Goal: Find specific page/section: Find specific page/section

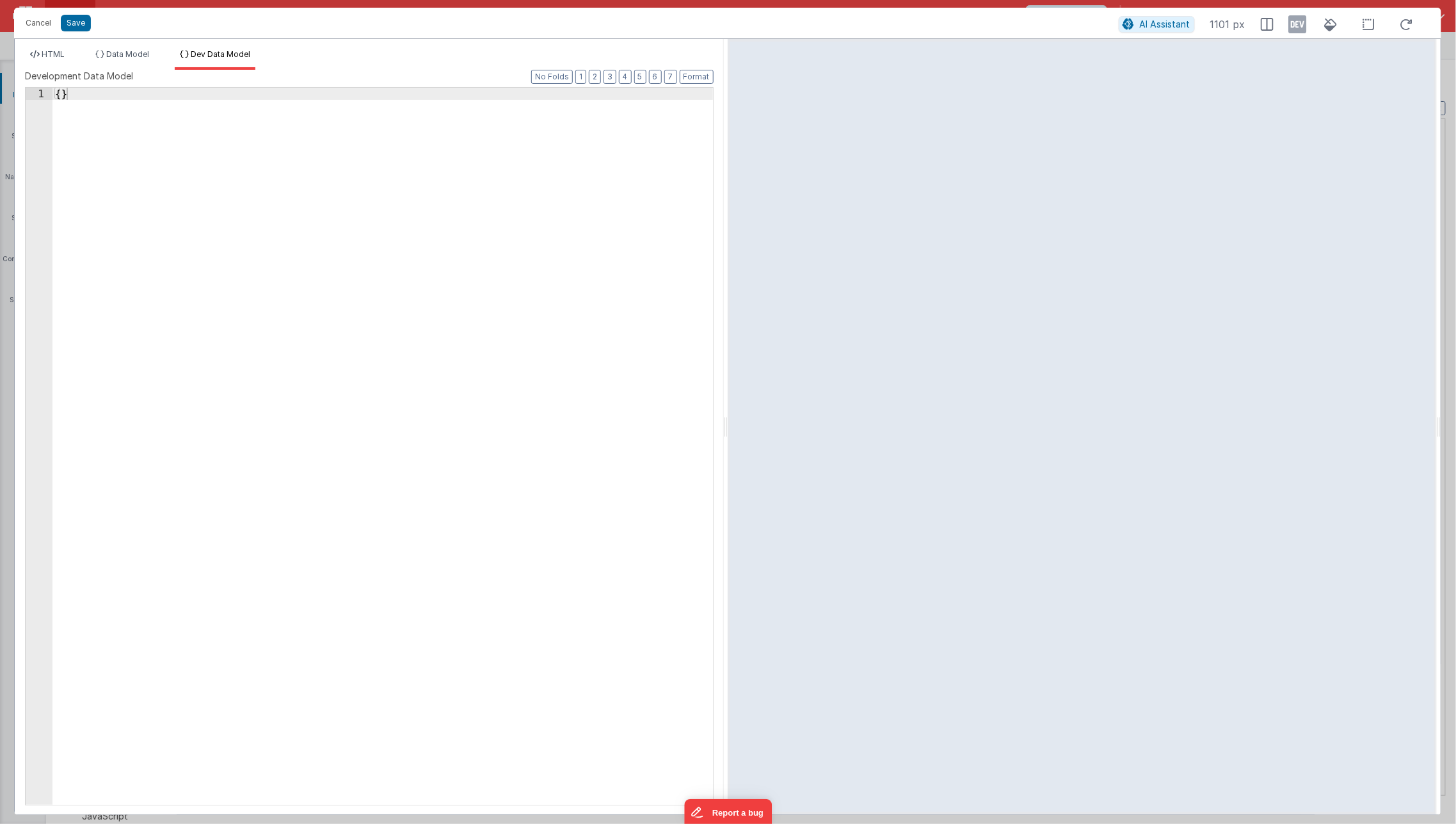
scroll to position [6347, 0]
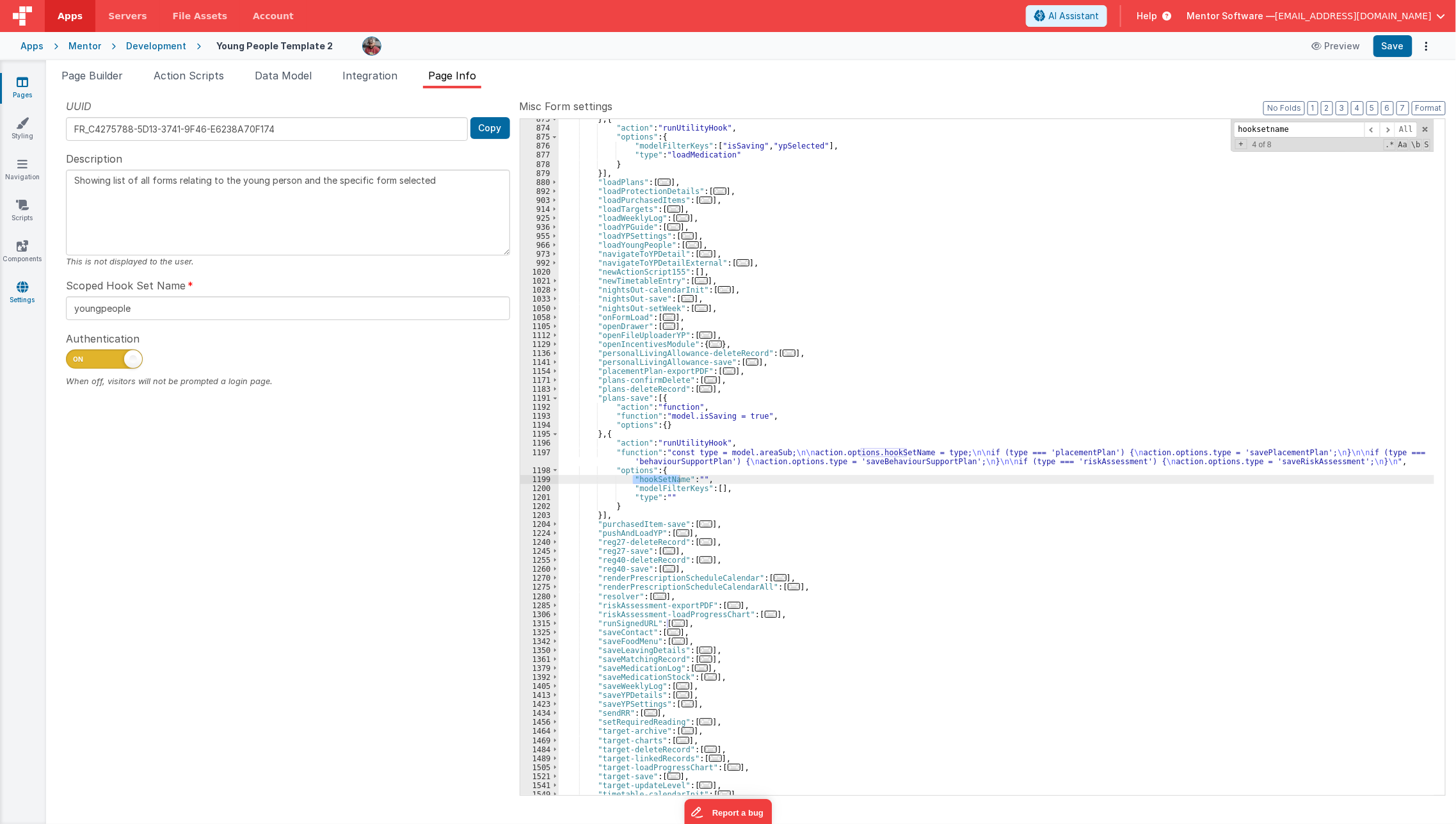
scroll to position [2527, 0]
click at [21, 283] on icon at bounding box center [23, 287] width 12 height 13
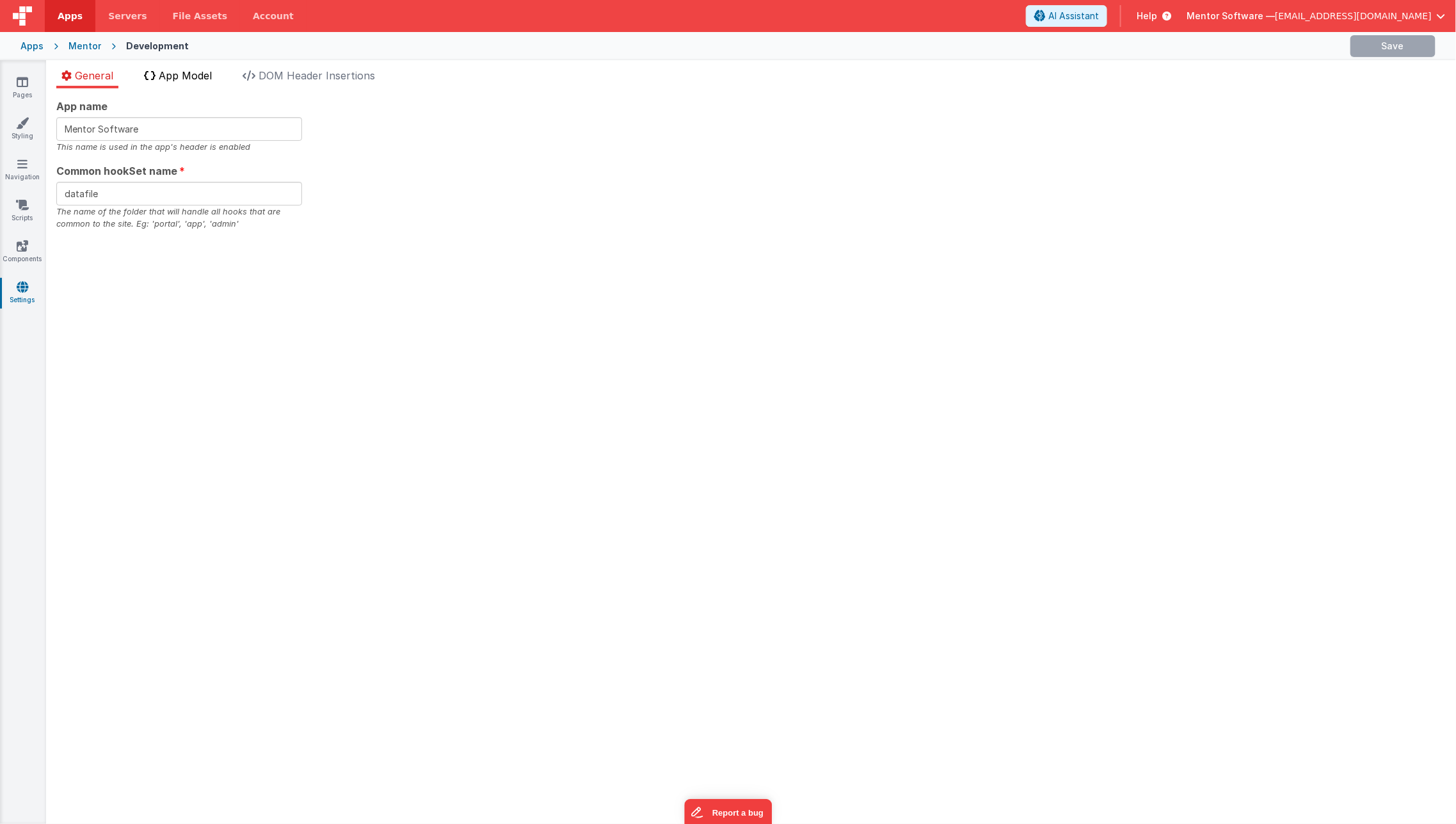
click at [198, 86] on li "App Model" at bounding box center [178, 78] width 78 height 21
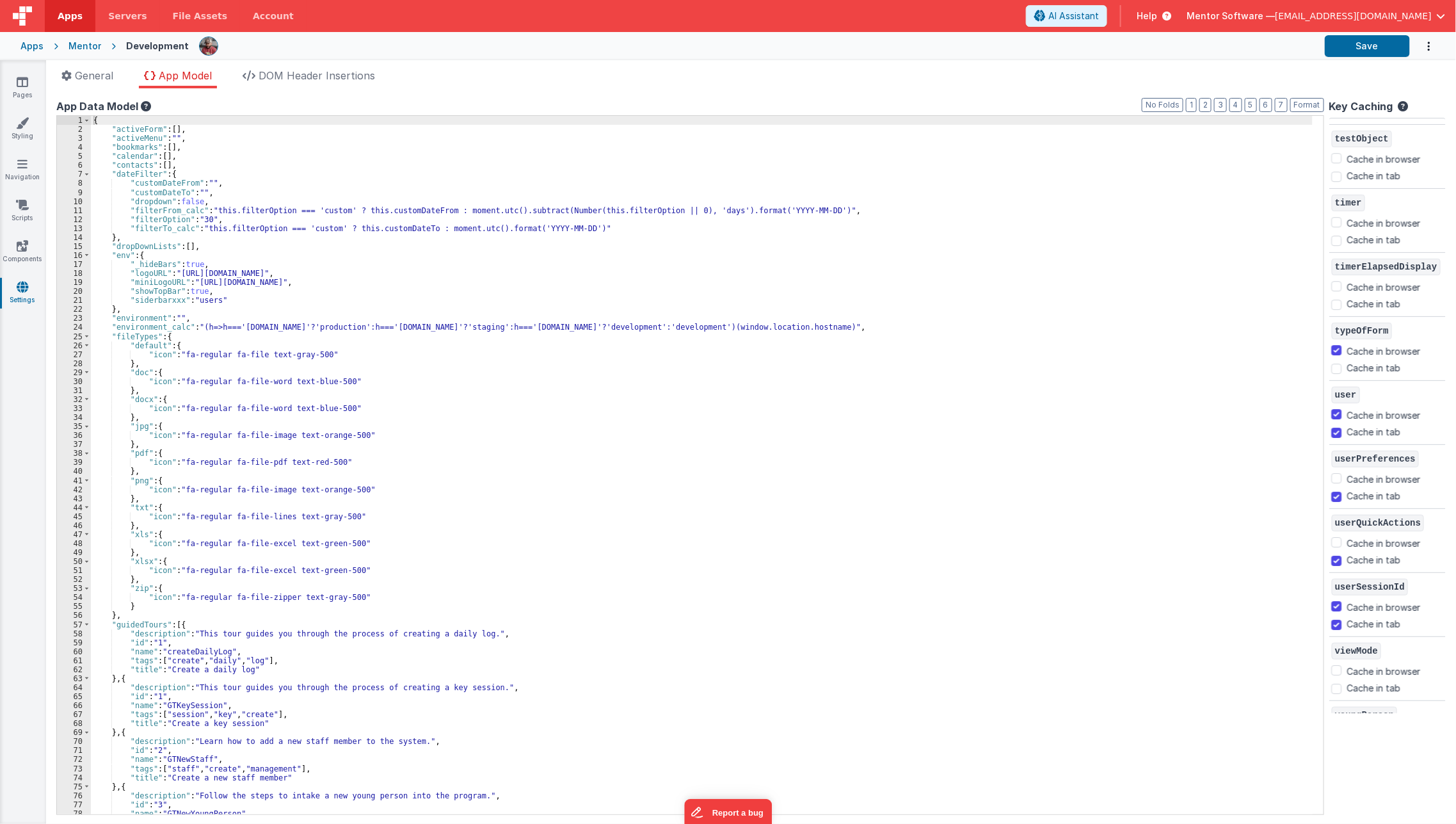
scroll to position [2177, 0]
click at [26, 97] on link "Pages" at bounding box center [23, 88] width 46 height 26
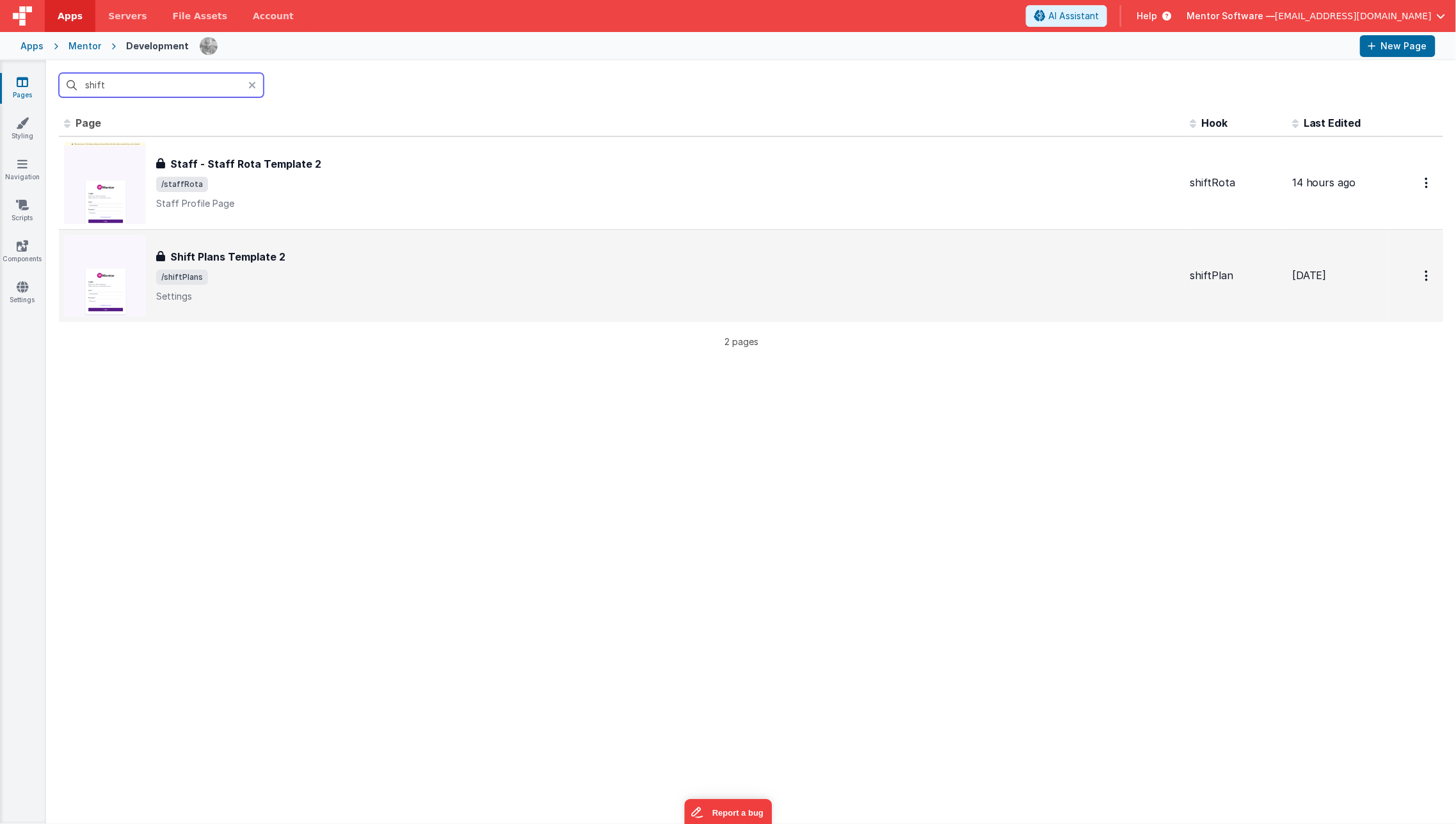
type input "shift"
click at [299, 265] on div "Shift Plans Template 2 Shift Plans Template 2 /shiftPlans Settings" at bounding box center [668, 276] width 1023 height 54
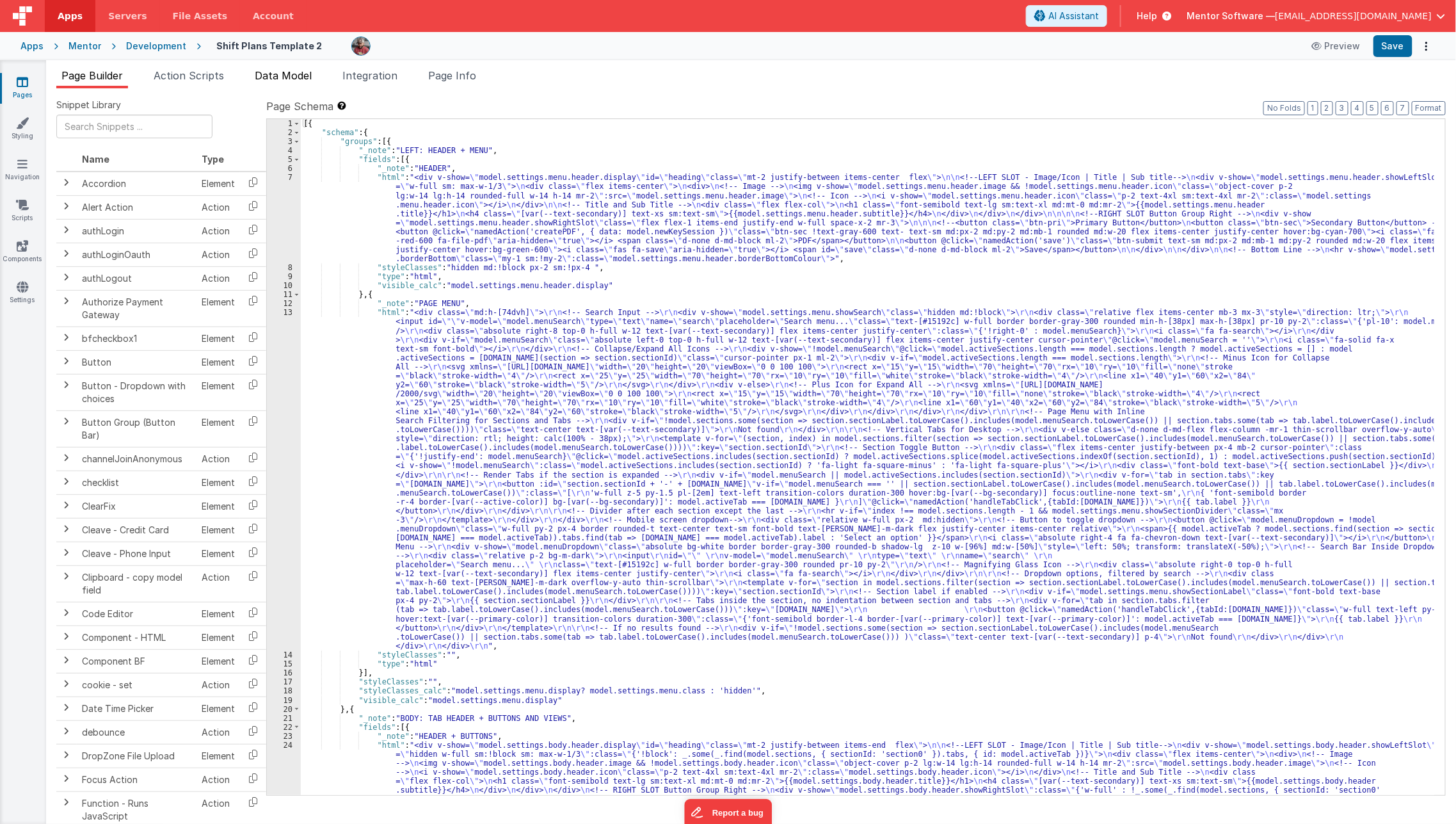
click at [298, 70] on span "Data Model" at bounding box center [283, 75] width 57 height 13
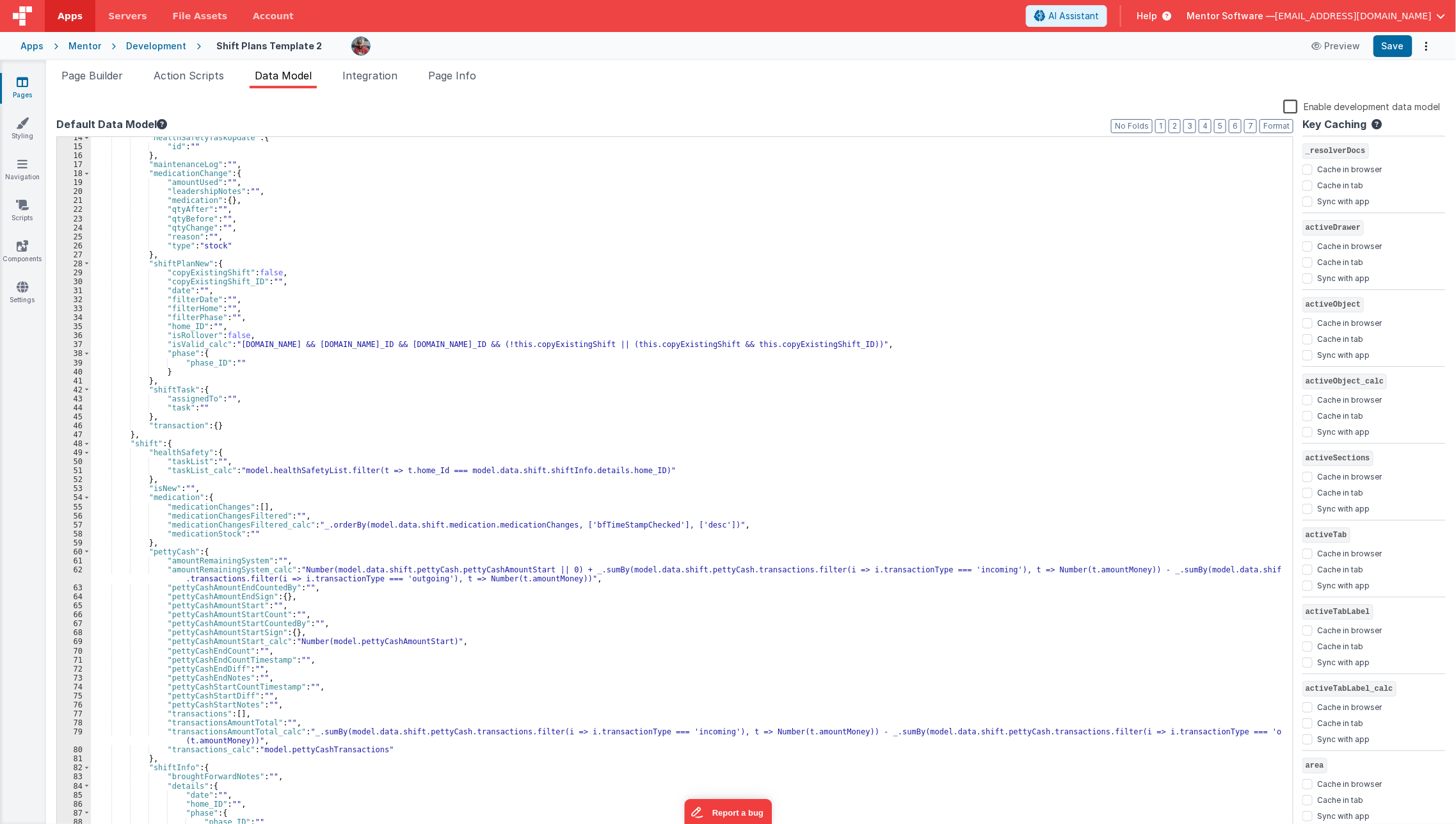
scroll to position [120, 0]
click at [463, 71] on span "Page Info" at bounding box center [452, 75] width 48 height 13
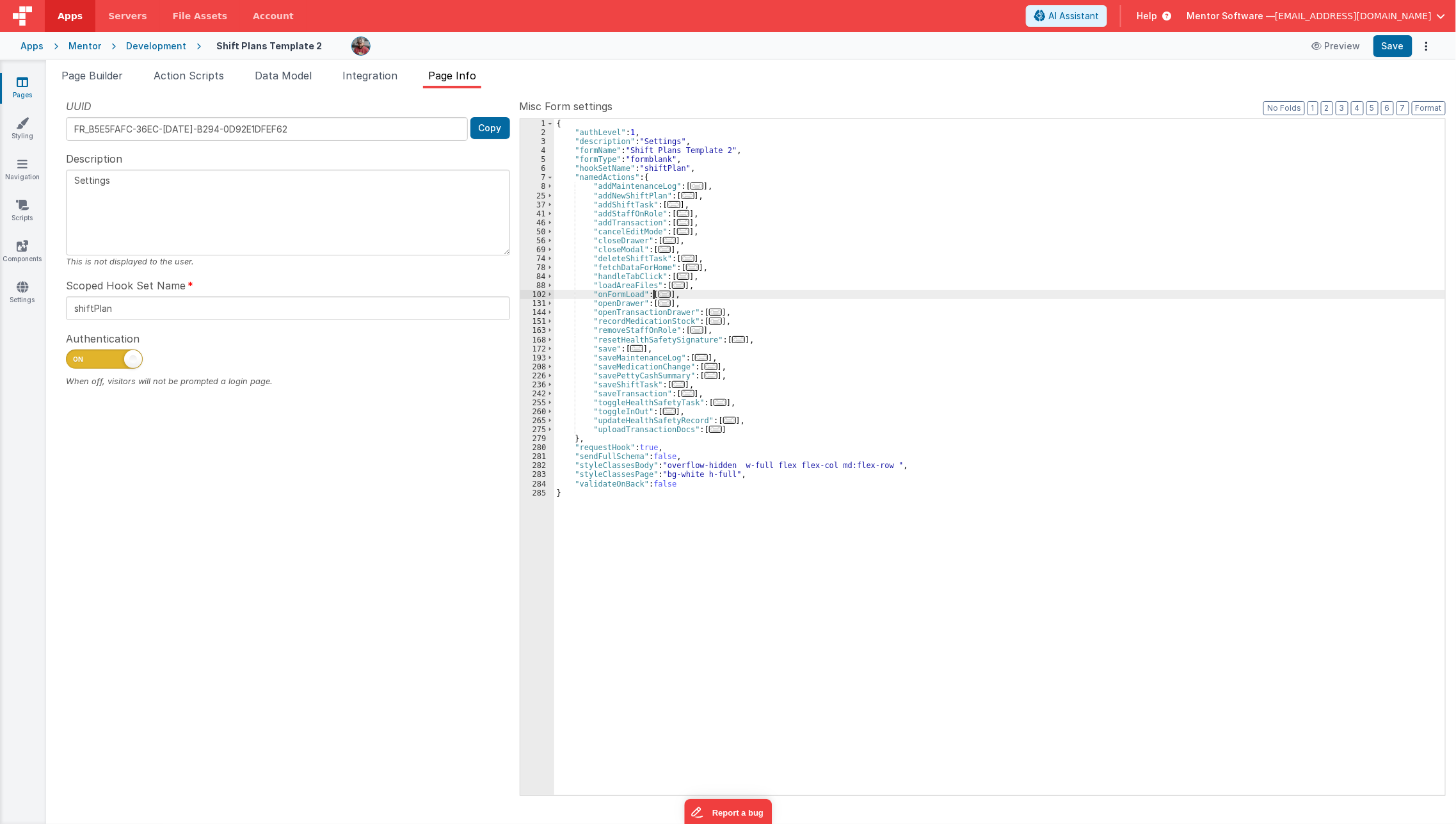
click at [658, 293] on span "..." at bounding box center [665, 294] width 13 height 7
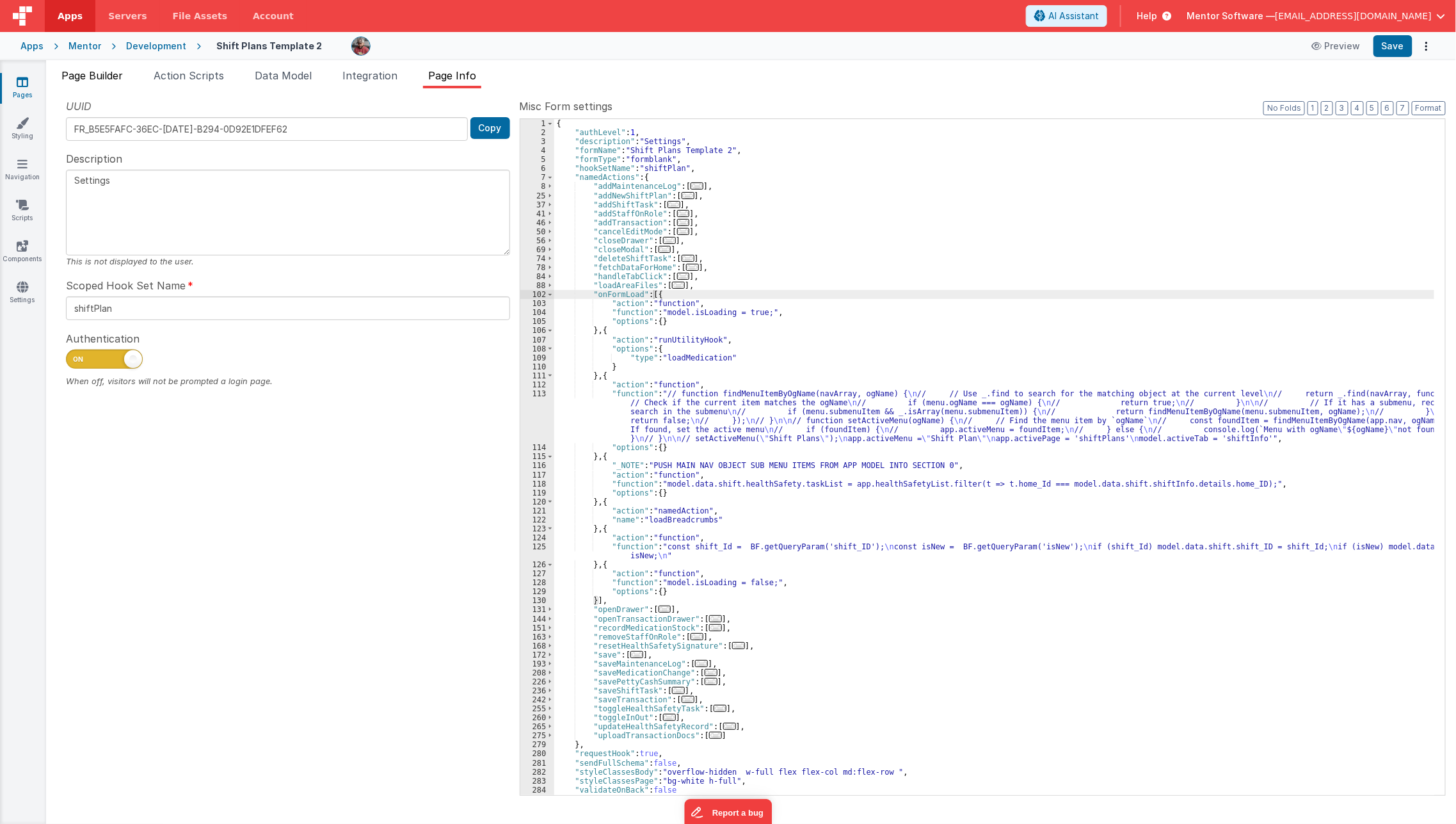
click at [109, 70] on span "Page Builder" at bounding box center [91, 75] width 61 height 13
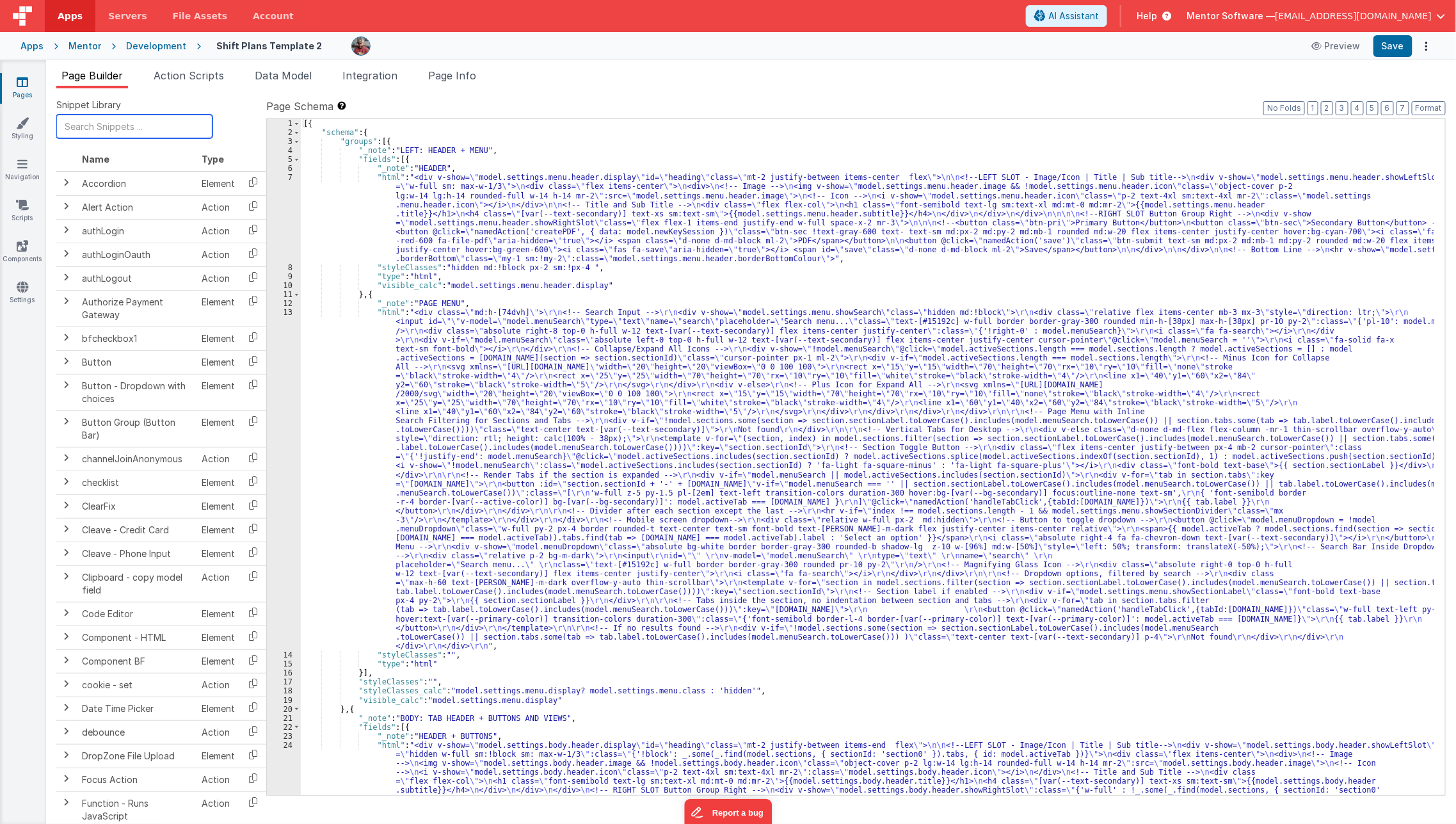
click at [135, 133] on input "text" at bounding box center [135, 126] width 156 height 24
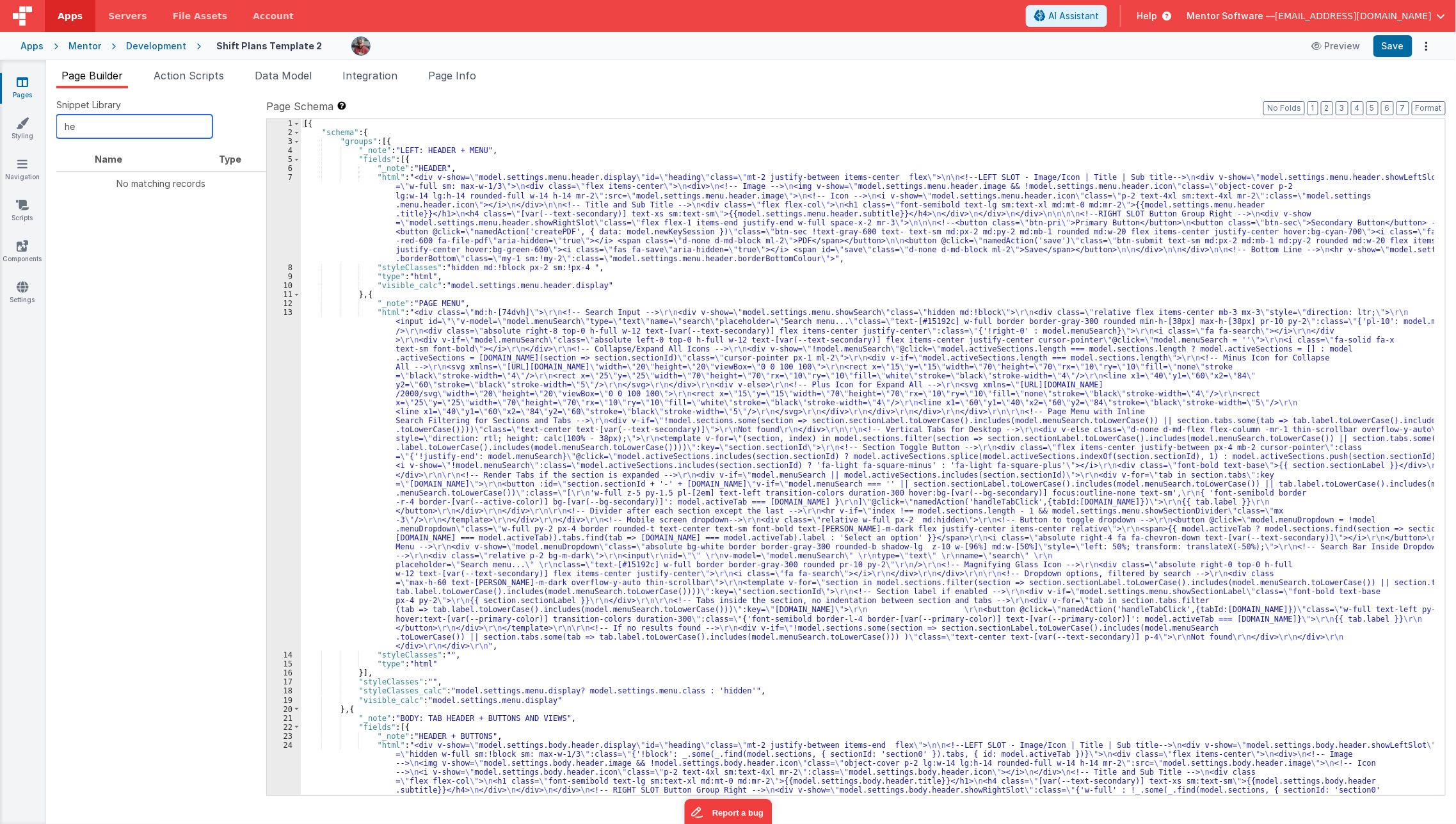
type input "h"
